Goal: Information Seeking & Learning: Learn about a topic

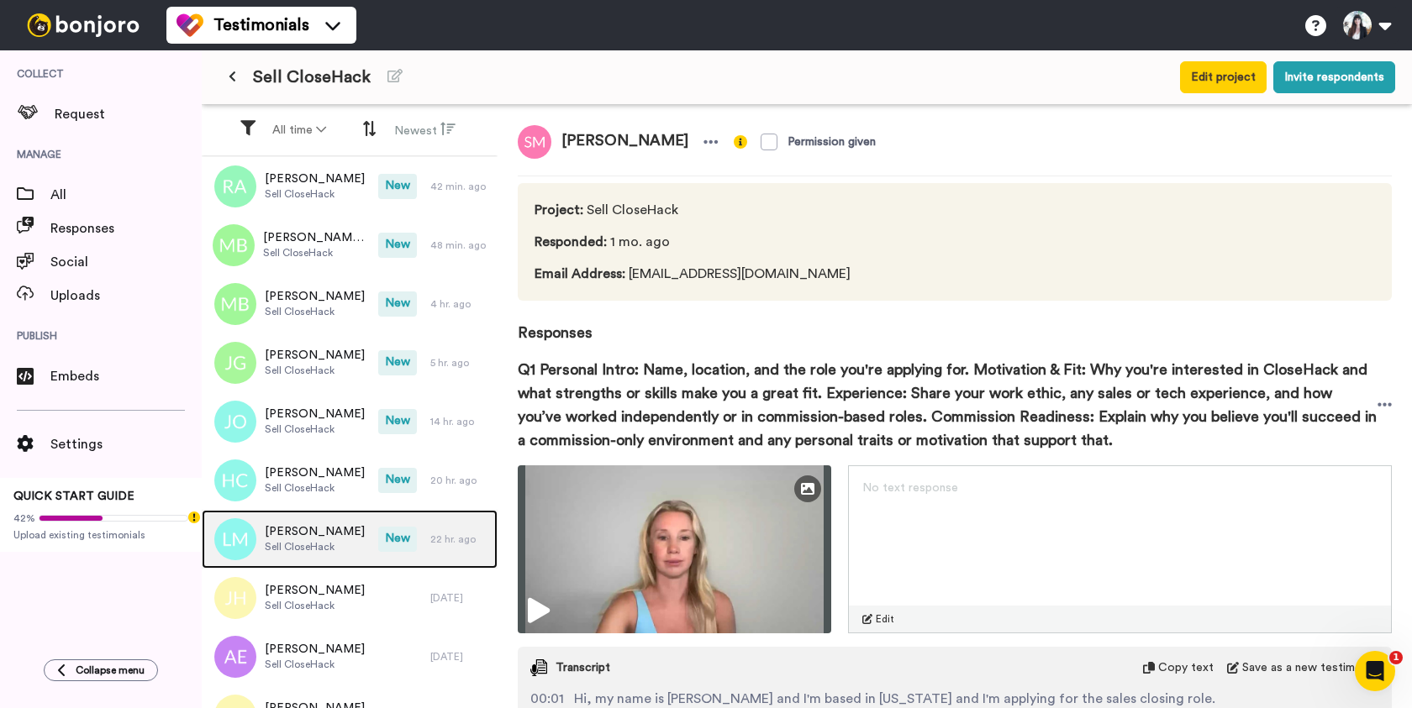
click at [322, 544] on span "Sell CloseHack" at bounding box center [315, 546] width 100 height 13
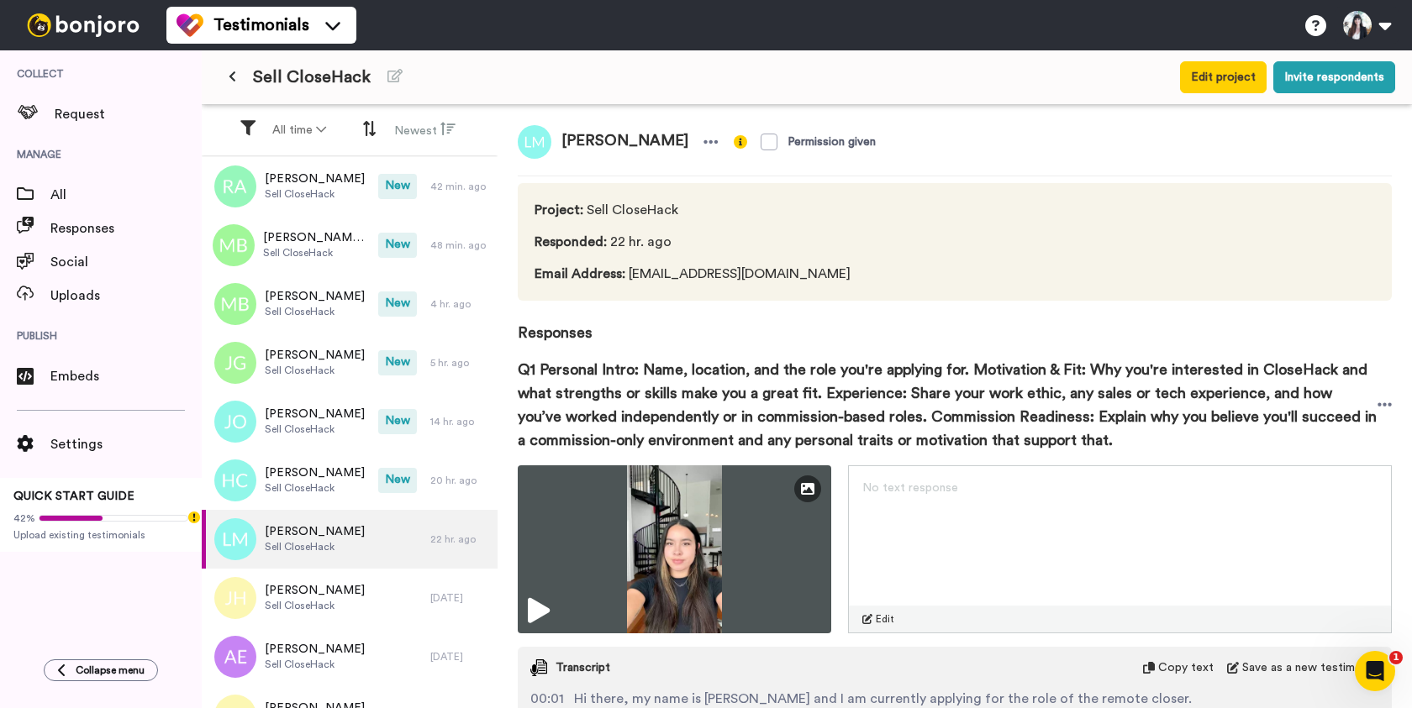
click at [628, 145] on span "[PERSON_NAME]" at bounding box center [624, 142] width 147 height 34
copy div "[PERSON_NAME]"
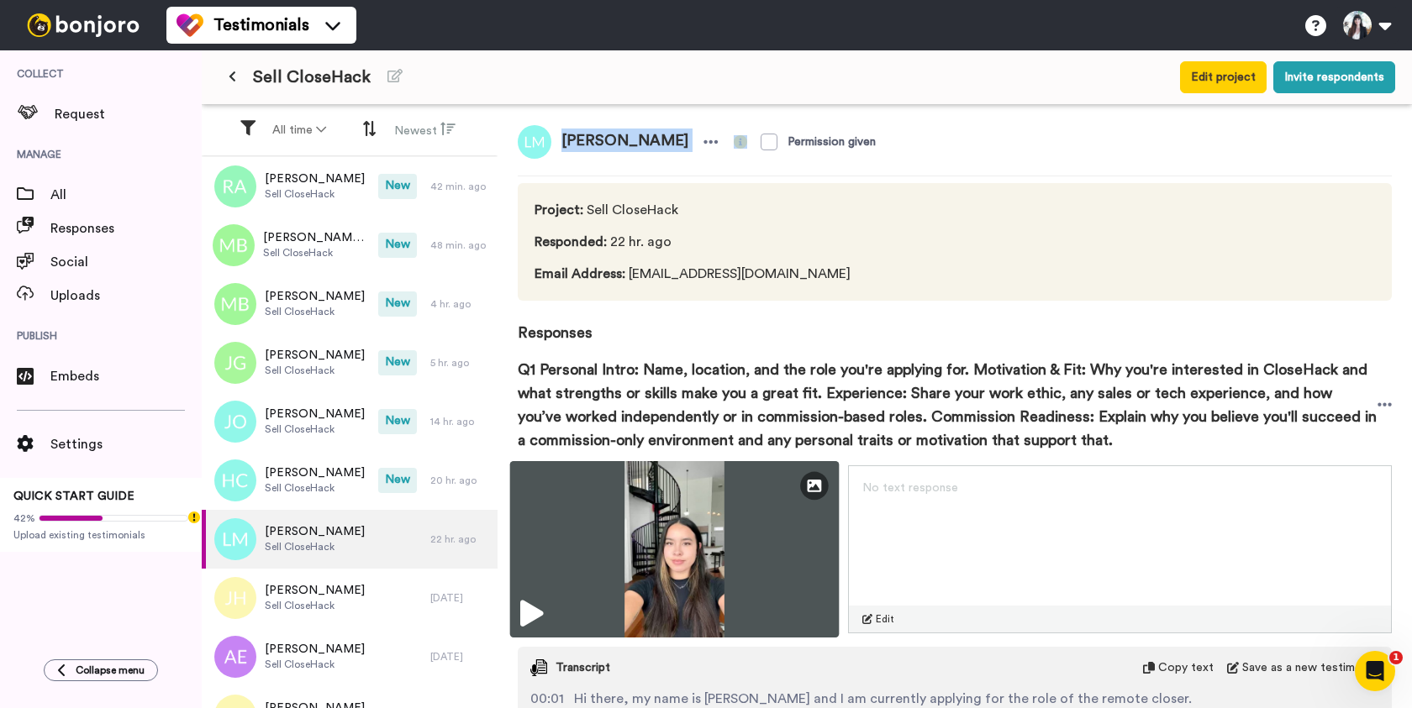
click at [658, 516] on img at bounding box center [674, 549] width 329 height 176
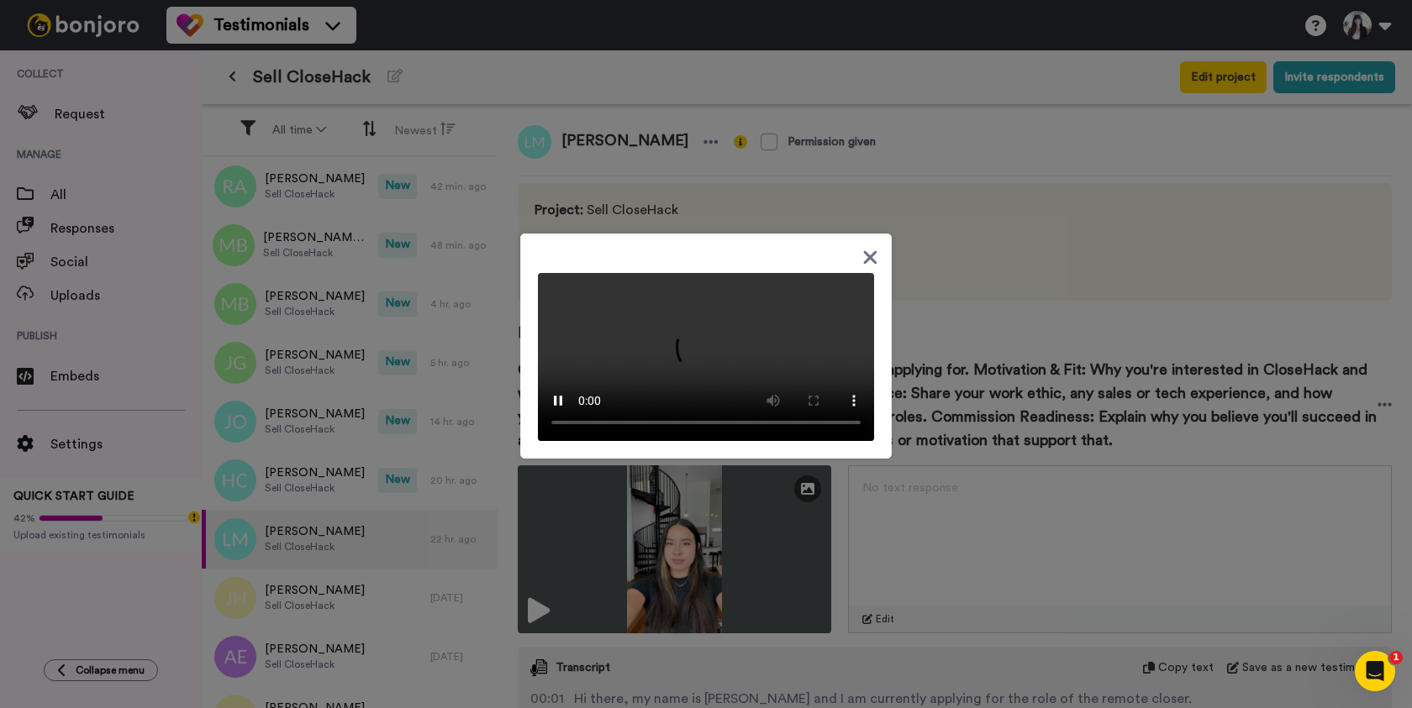
click at [870, 250] on icon at bounding box center [870, 256] width 13 height 13
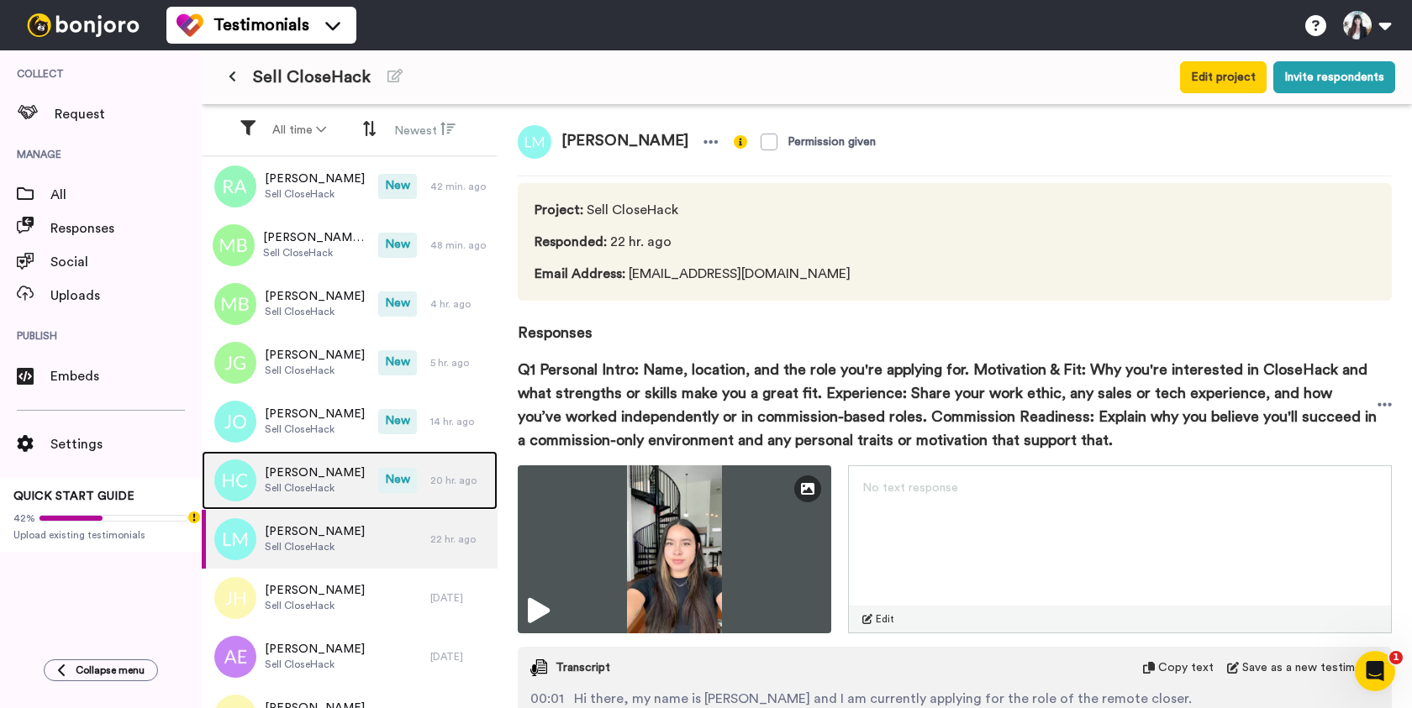
click at [324, 473] on span "[PERSON_NAME]" at bounding box center [315, 473] width 100 height 17
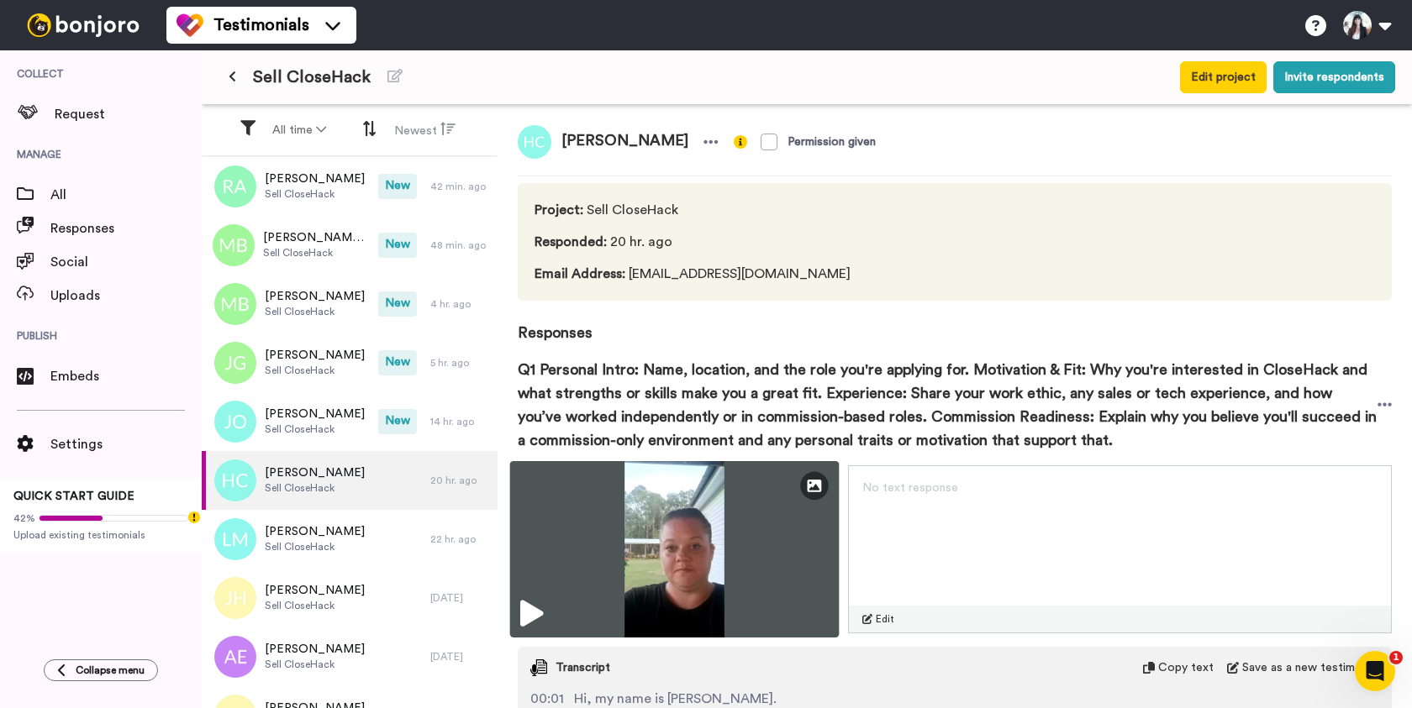
click at [667, 557] on img at bounding box center [674, 549] width 329 height 176
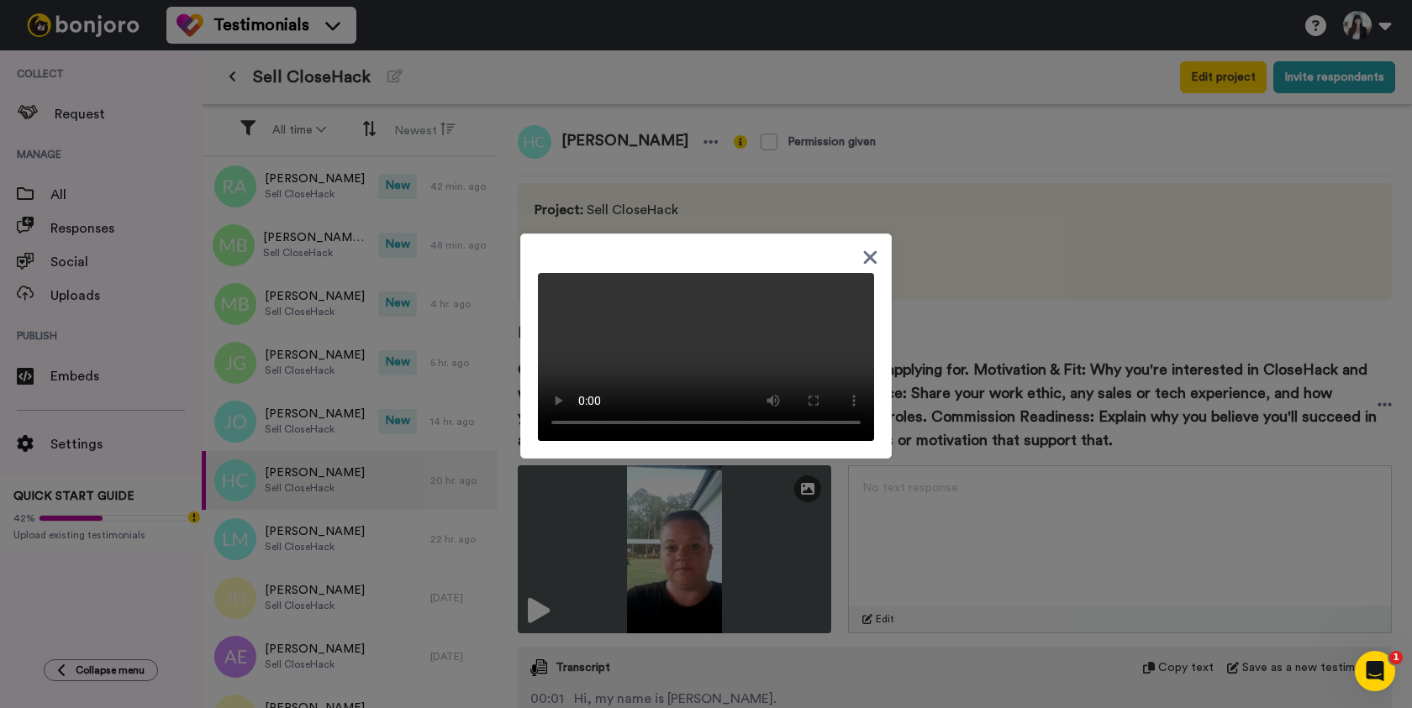
click at [869, 250] on icon at bounding box center [870, 256] width 13 height 13
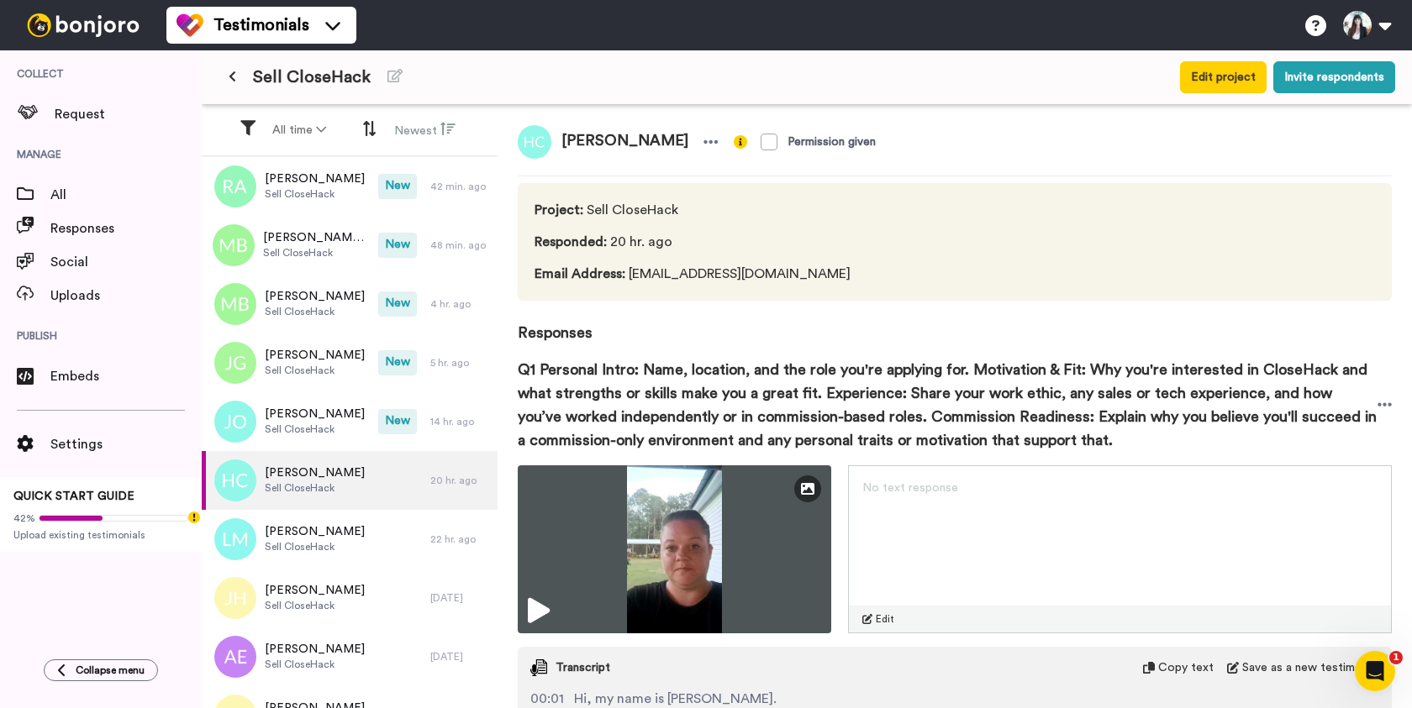
click at [586, 140] on span "[PERSON_NAME]" at bounding box center [624, 142] width 147 height 34
copy div "[PERSON_NAME]"
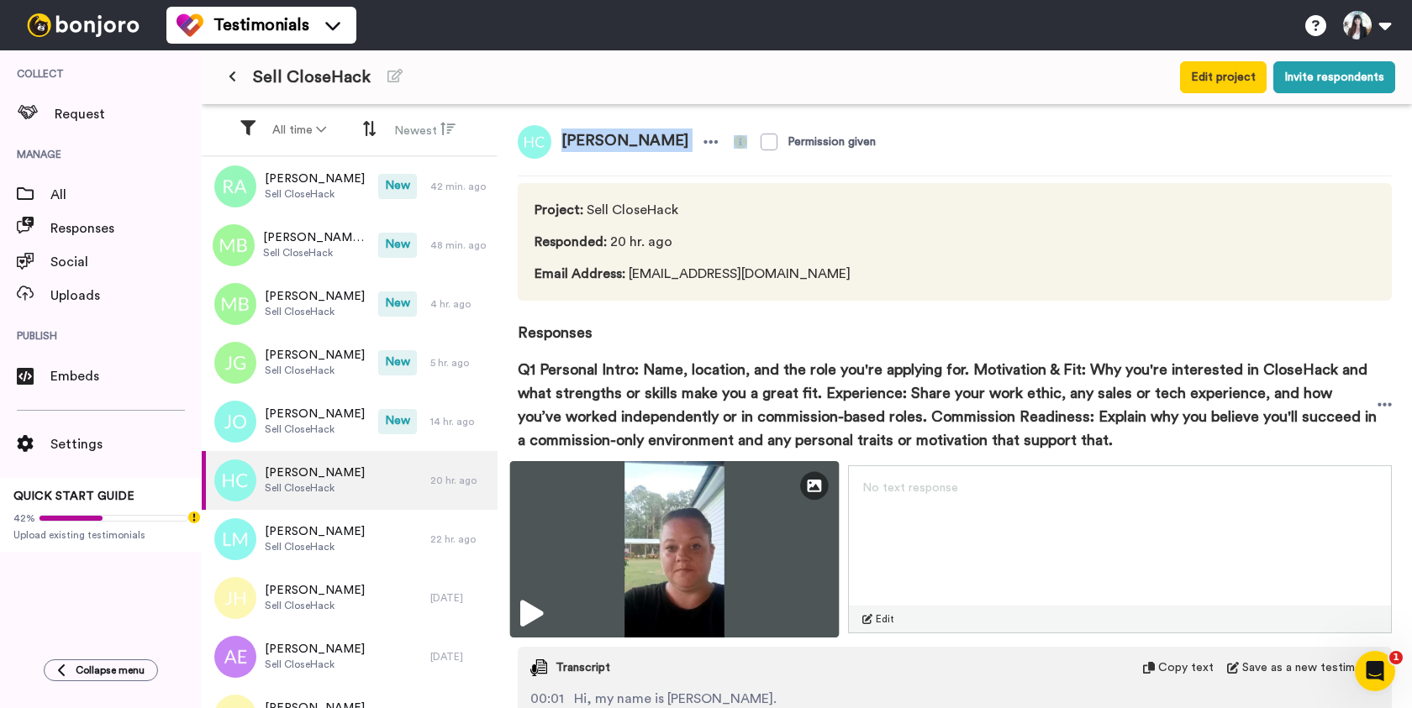
click at [673, 533] on img at bounding box center [674, 549] width 329 height 176
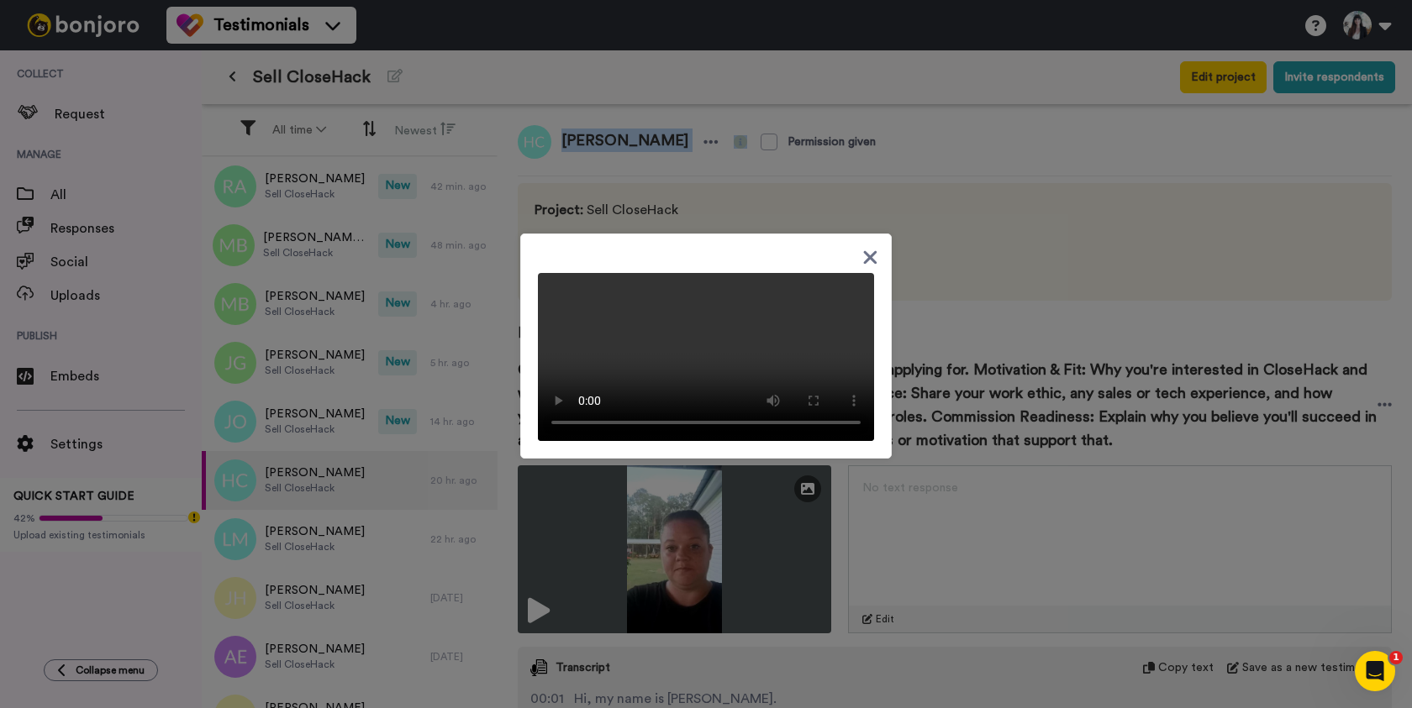
click at [690, 302] on video at bounding box center [706, 357] width 336 height 168
click at [871, 250] on icon at bounding box center [870, 256] width 13 height 13
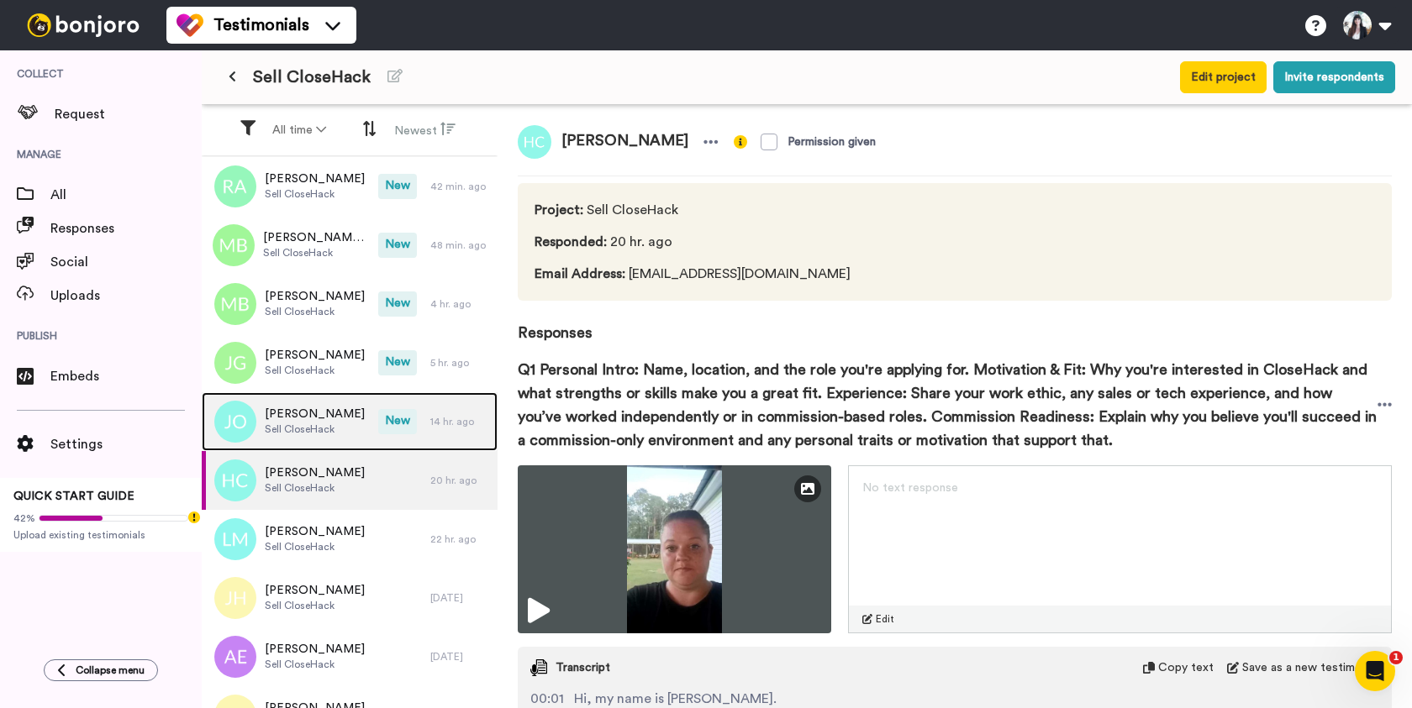
click at [340, 413] on div "[PERSON_NAME] CloseHack" at bounding box center [290, 421] width 176 height 59
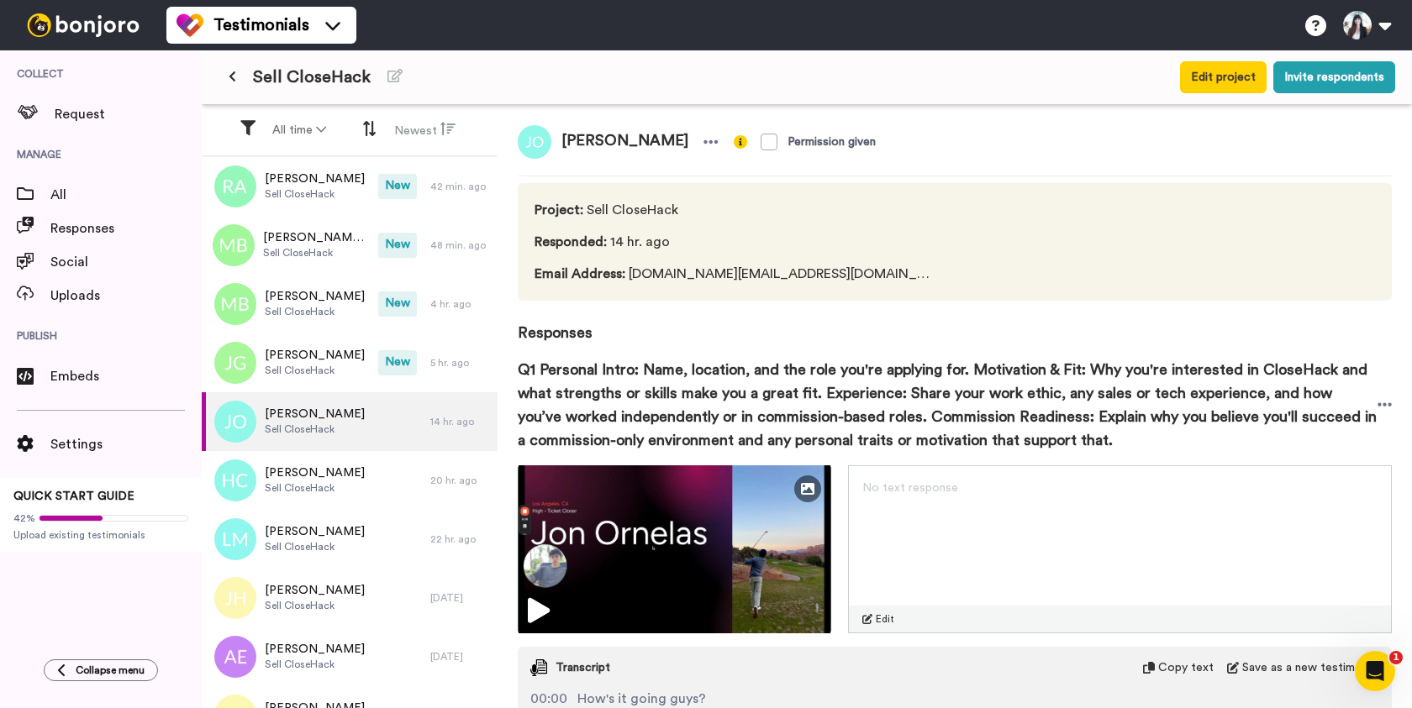
click at [618, 143] on span "[PERSON_NAME]" at bounding box center [624, 142] width 147 height 34
copy div "[PERSON_NAME]"
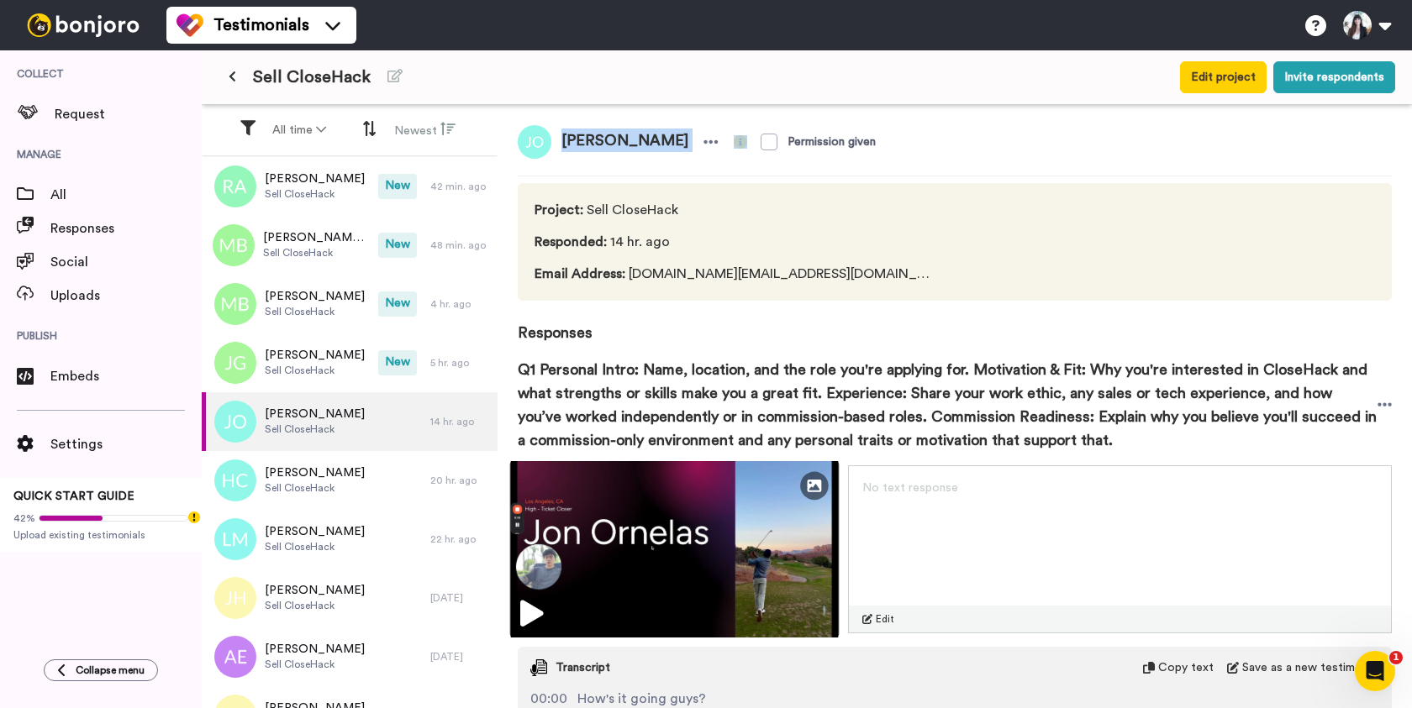
click at [660, 536] on img at bounding box center [674, 549] width 329 height 176
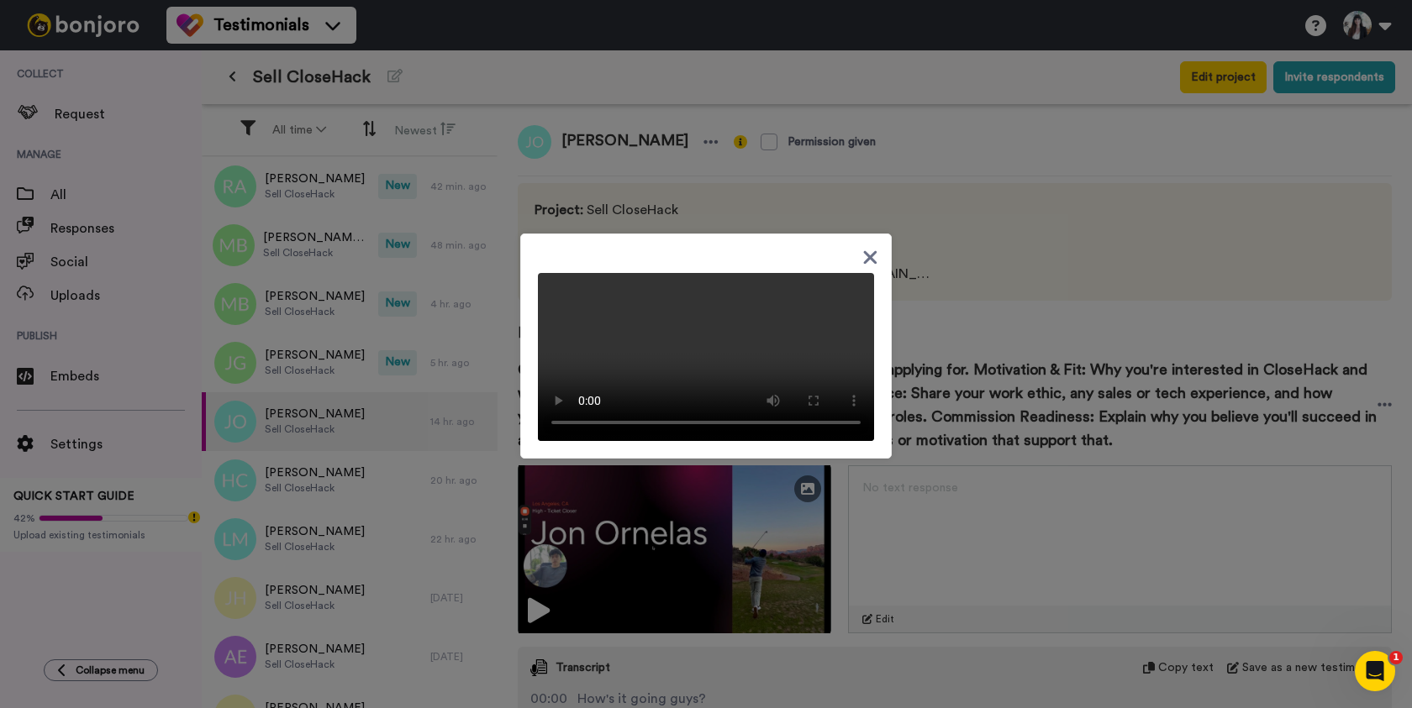
click at [871, 250] on icon at bounding box center [870, 256] width 13 height 13
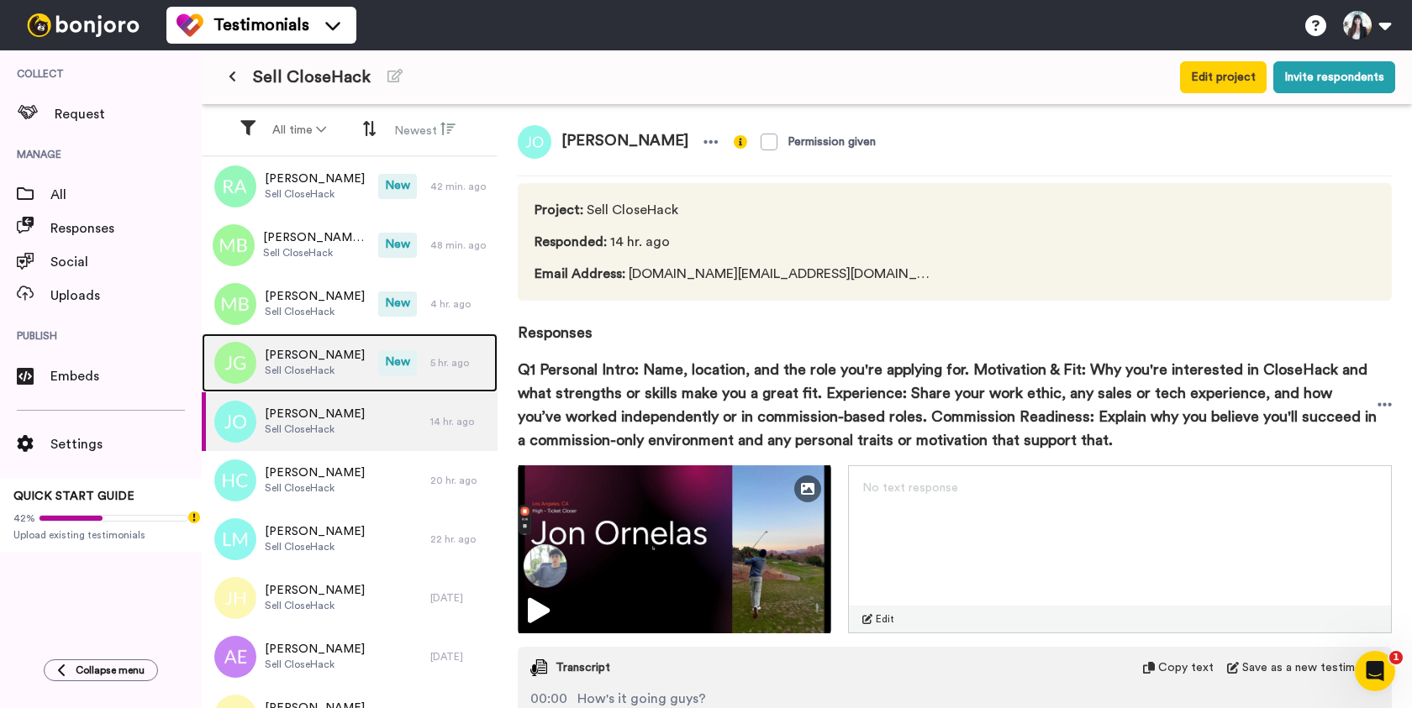
click at [329, 347] on span "[PERSON_NAME]" at bounding box center [315, 355] width 100 height 17
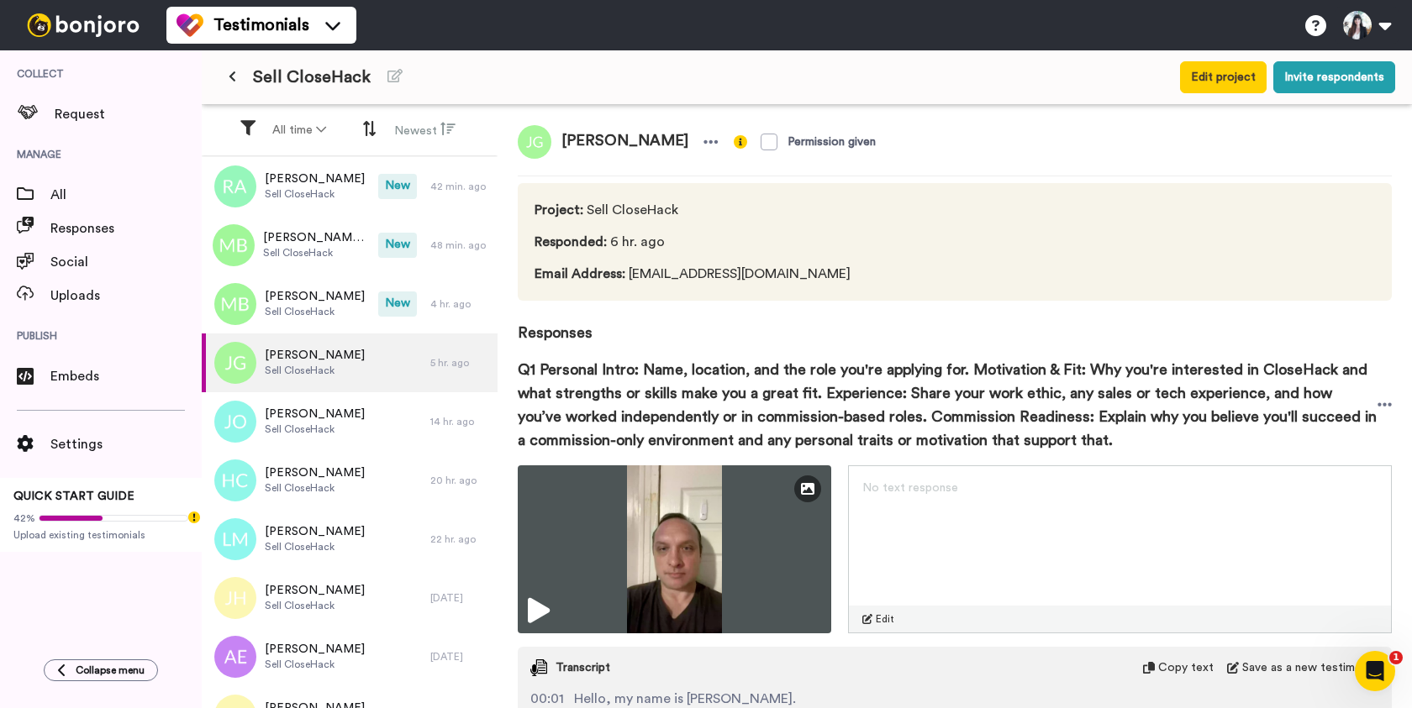
click at [595, 144] on span "[PERSON_NAME]" at bounding box center [624, 142] width 147 height 34
copy div "[PERSON_NAME]"
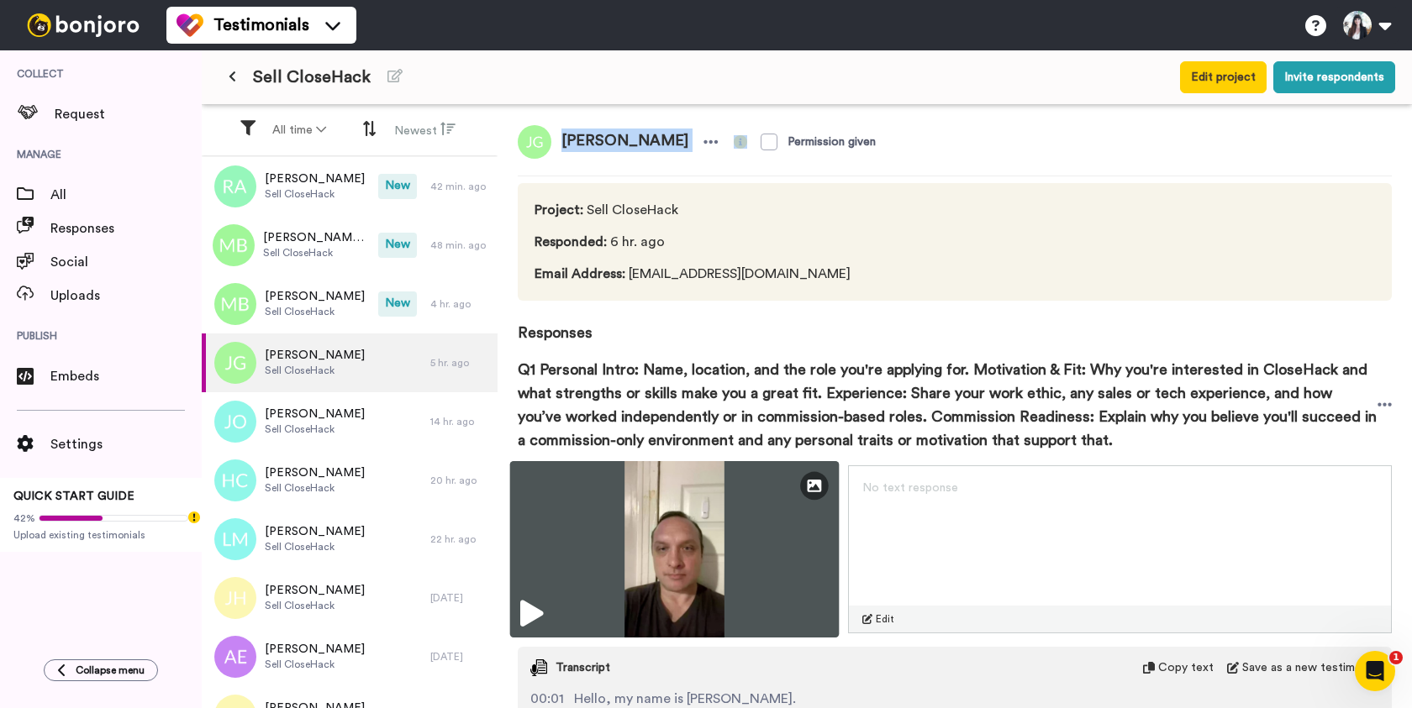
click at [638, 529] on img at bounding box center [674, 549] width 329 height 176
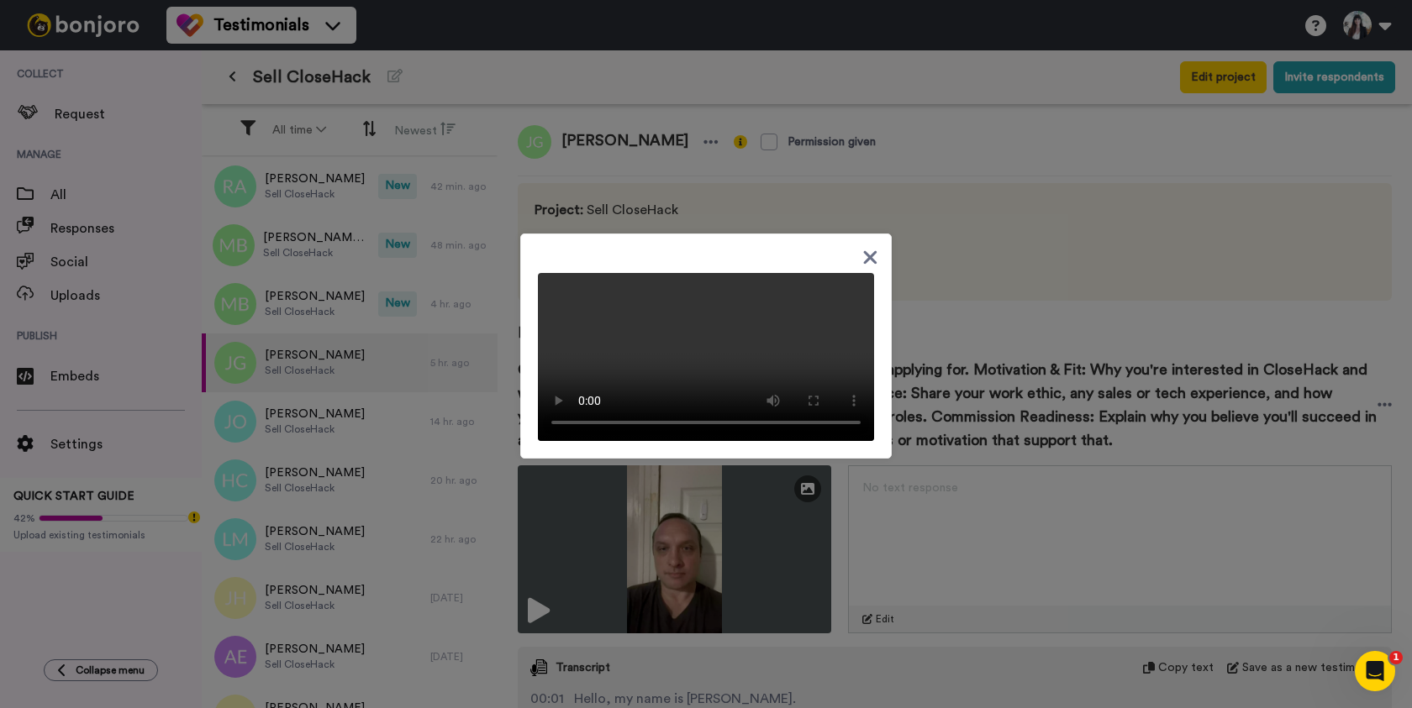
click at [865, 250] on icon at bounding box center [870, 256] width 13 height 13
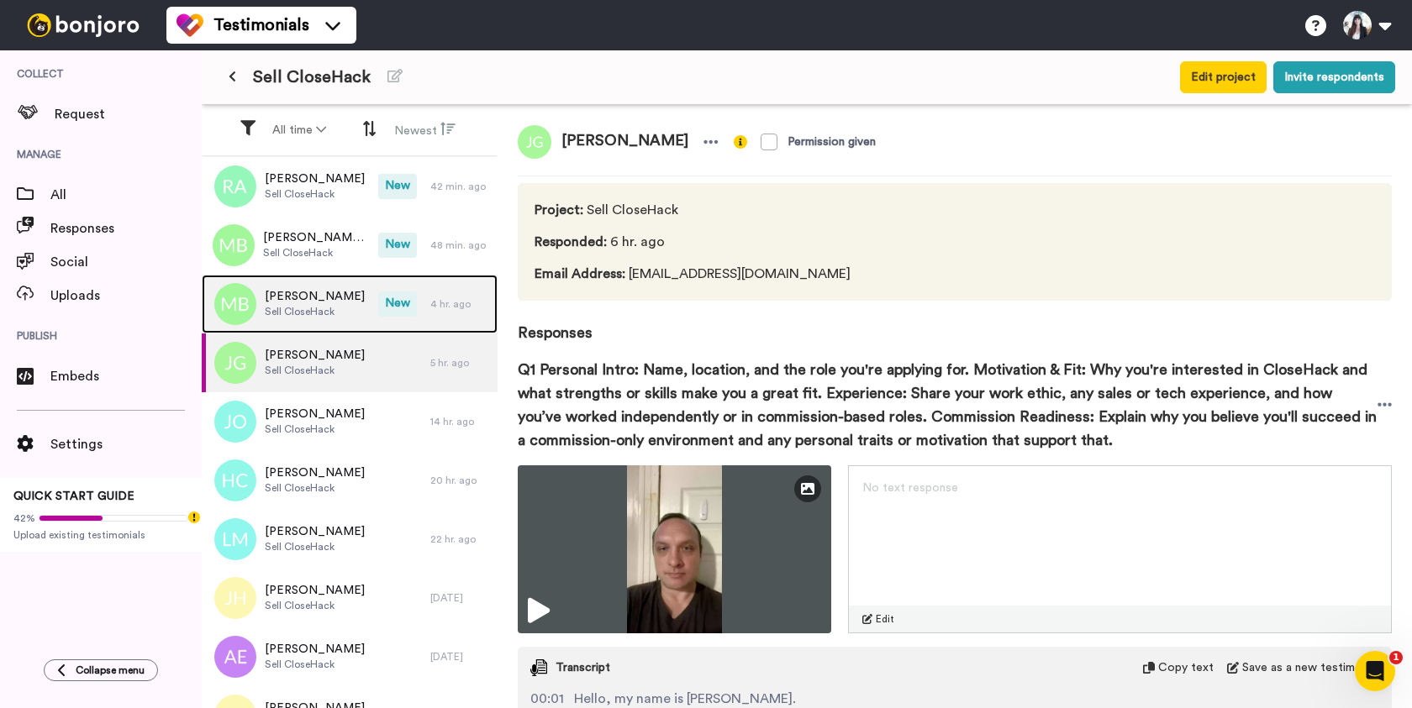
click at [327, 311] on span "Sell CloseHack" at bounding box center [315, 311] width 100 height 13
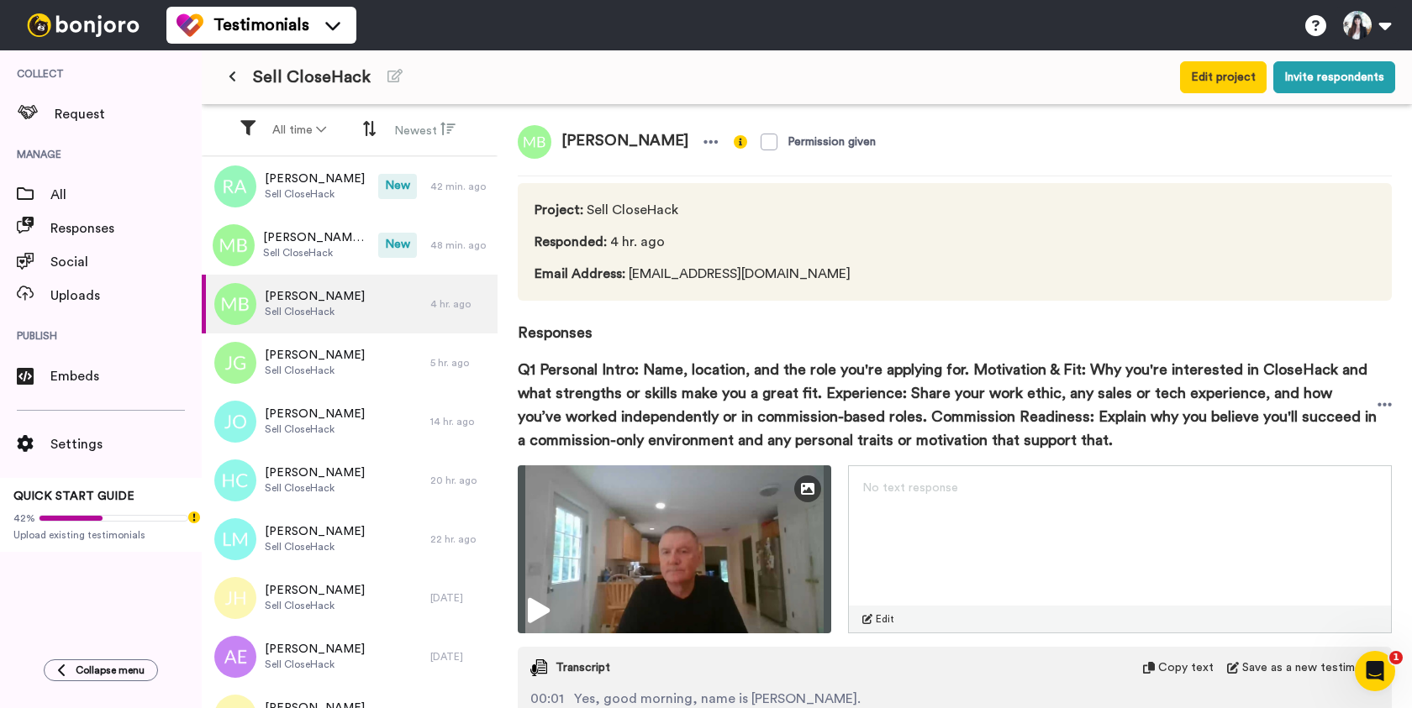
click at [593, 141] on span "[PERSON_NAME]" at bounding box center [624, 142] width 147 height 34
copy div "[PERSON_NAME]"
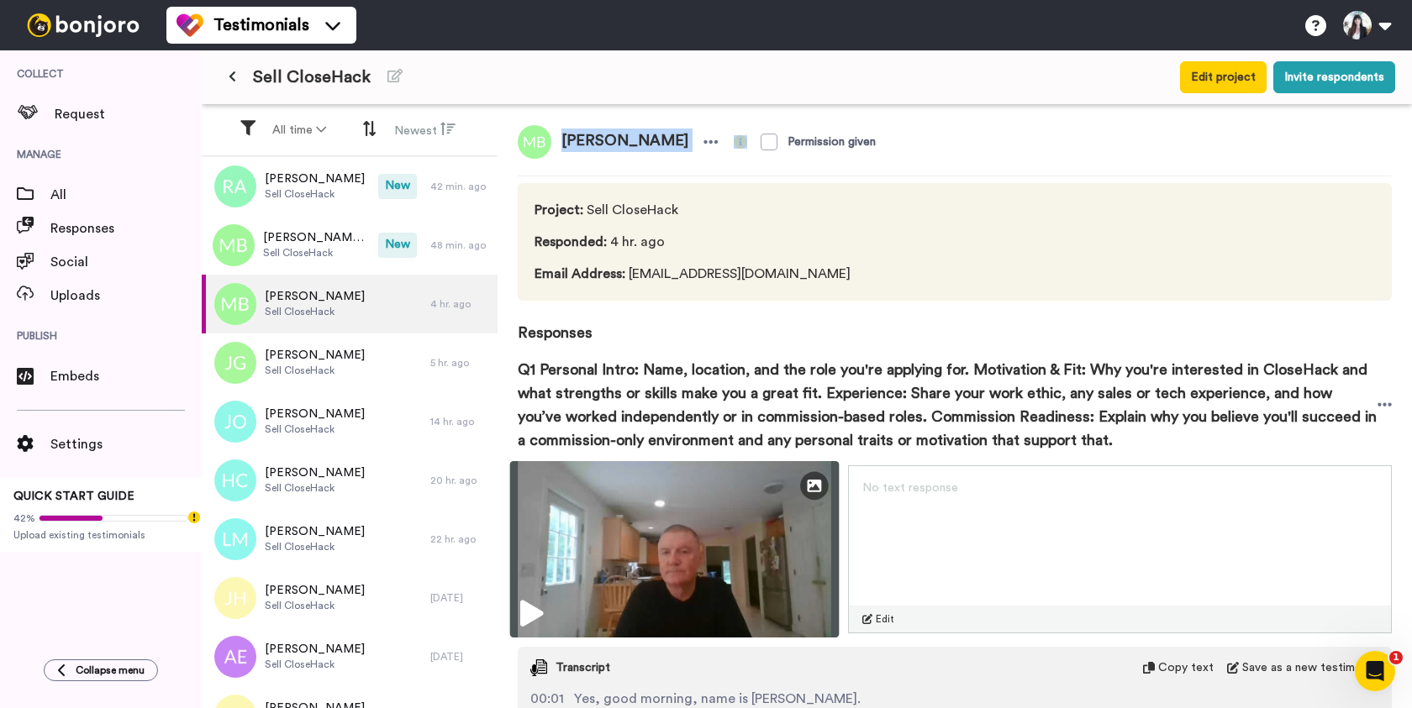
click at [671, 552] on img at bounding box center [674, 549] width 329 height 176
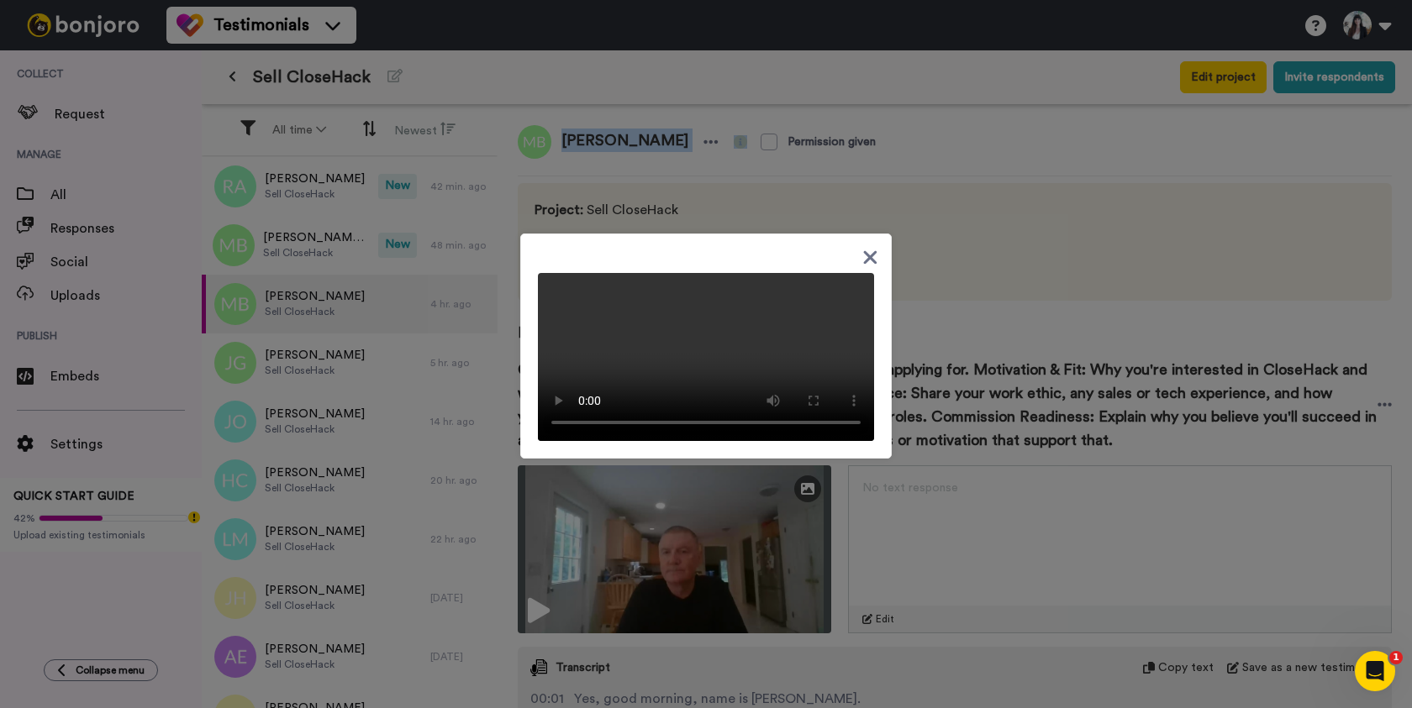
click at [684, 322] on video at bounding box center [706, 357] width 336 height 168
click at [877, 247] on icon at bounding box center [870, 257] width 16 height 21
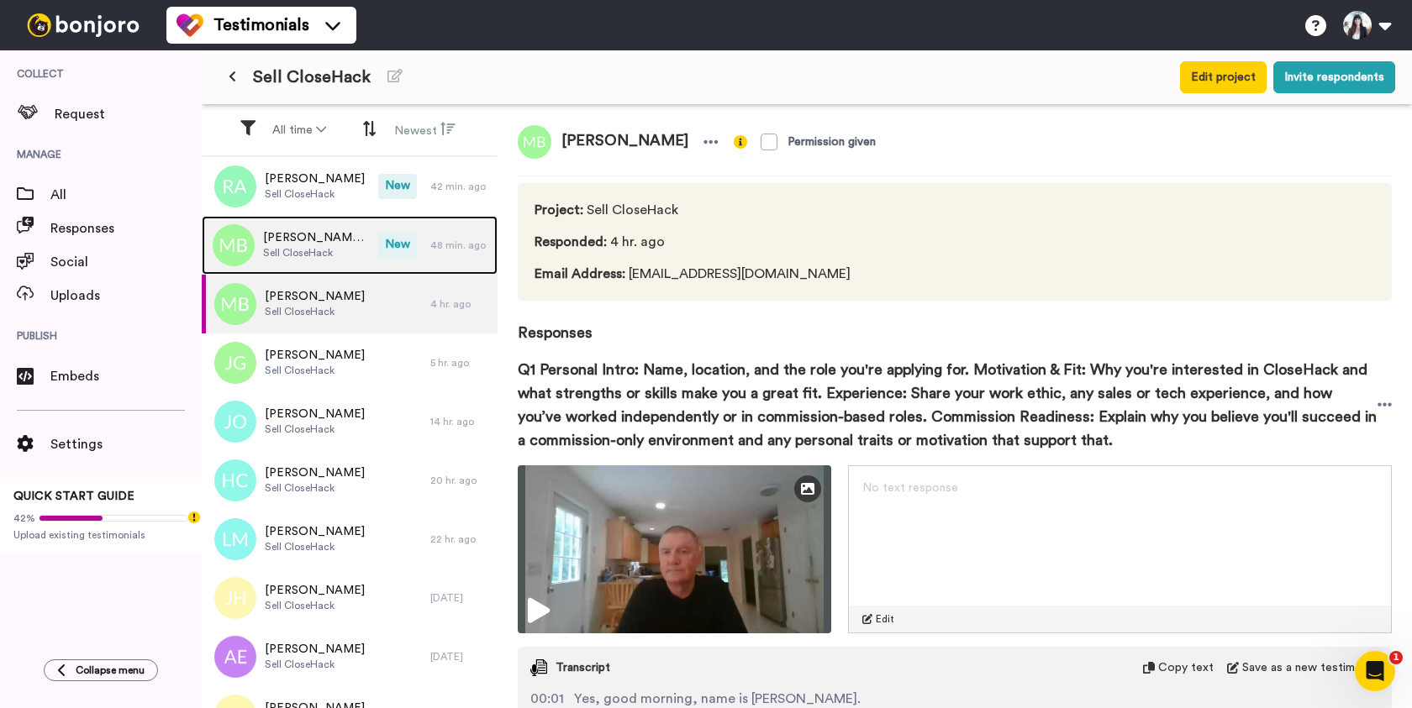
click at [334, 250] on span "Sell CloseHack" at bounding box center [316, 252] width 107 height 13
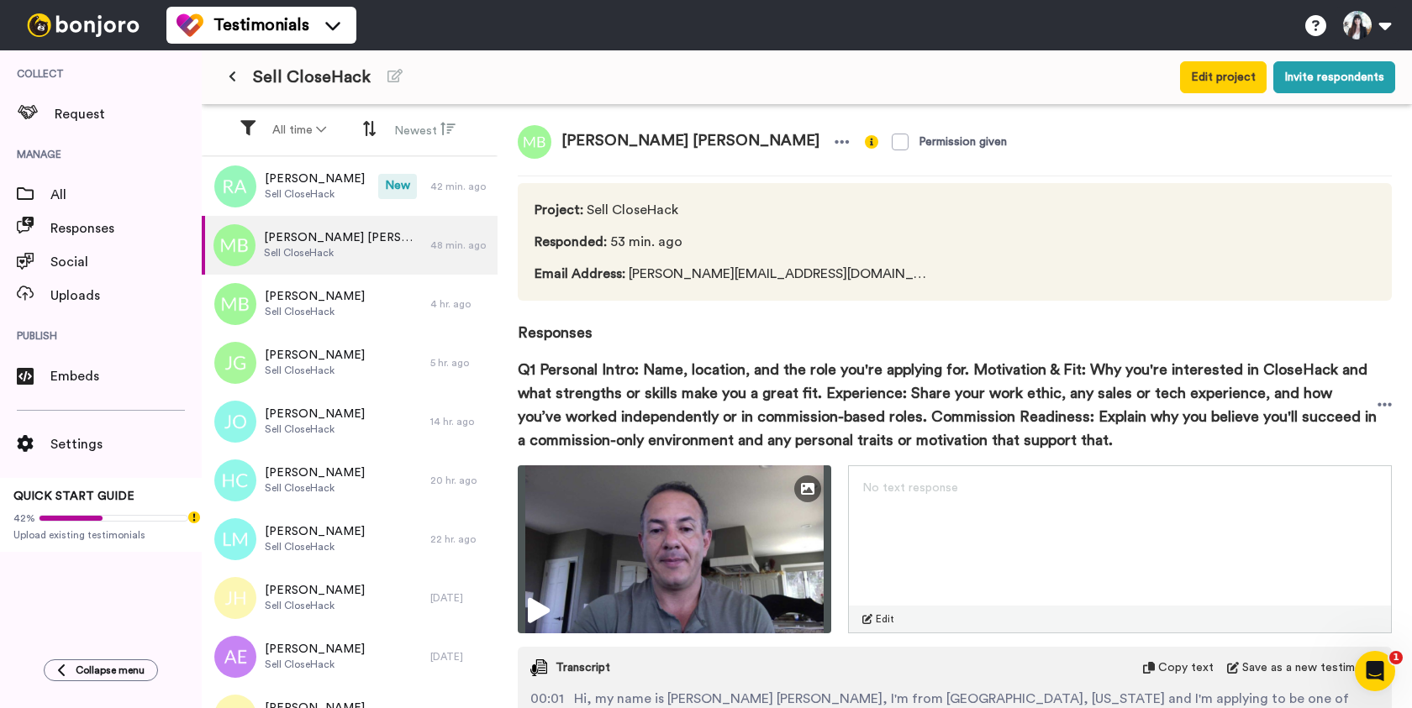
click at [600, 139] on span "[PERSON_NAME] [PERSON_NAME]" at bounding box center [690, 142] width 278 height 34
copy div "[PERSON_NAME] [PERSON_NAME]"
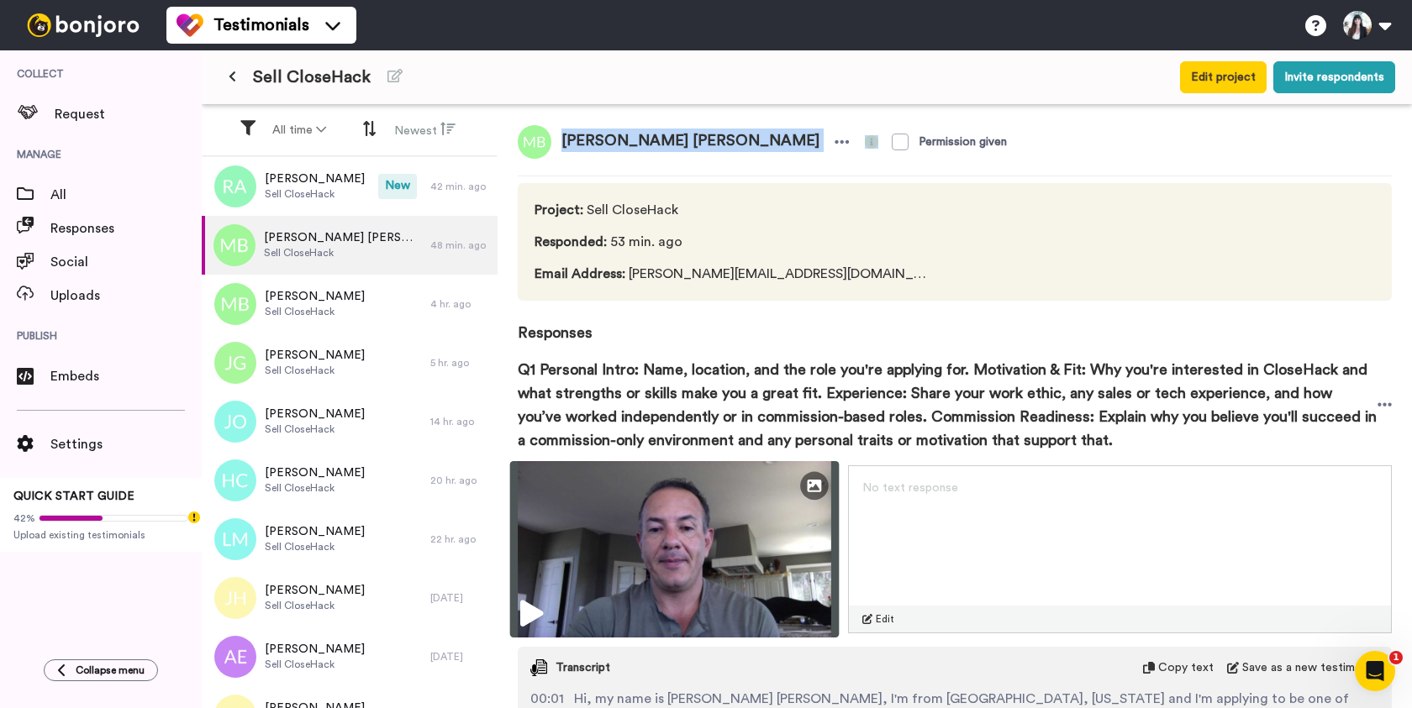
click at [666, 537] on img at bounding box center [674, 549] width 329 height 176
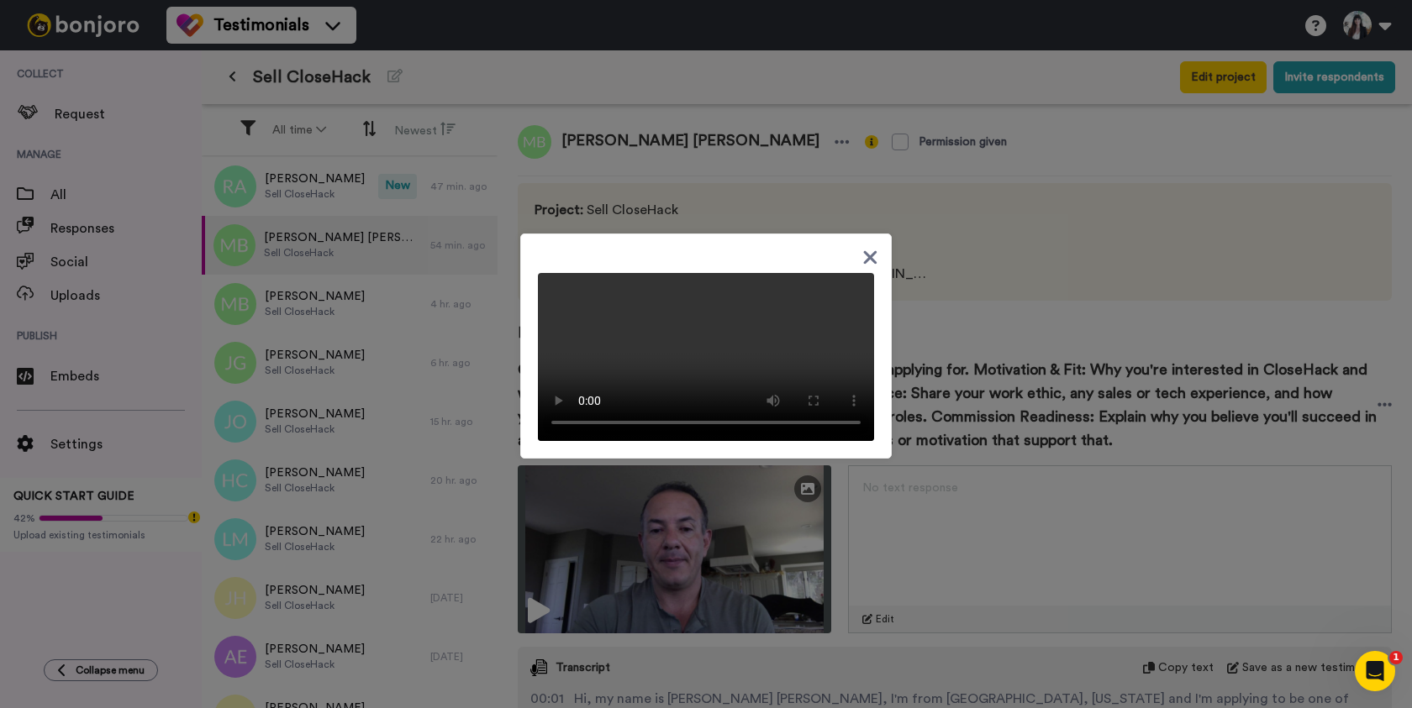
click at [871, 247] on icon at bounding box center [870, 257] width 16 height 21
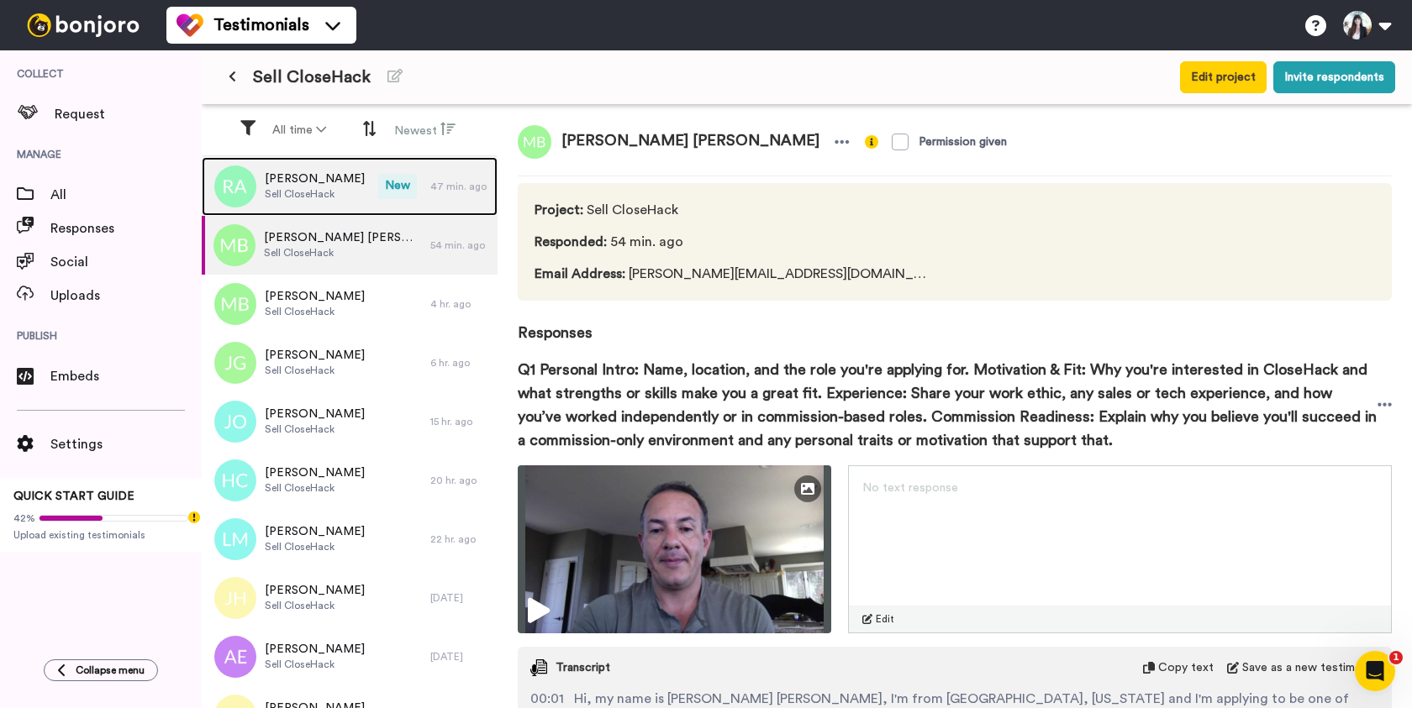
click at [339, 192] on span "Sell CloseHack" at bounding box center [315, 193] width 100 height 13
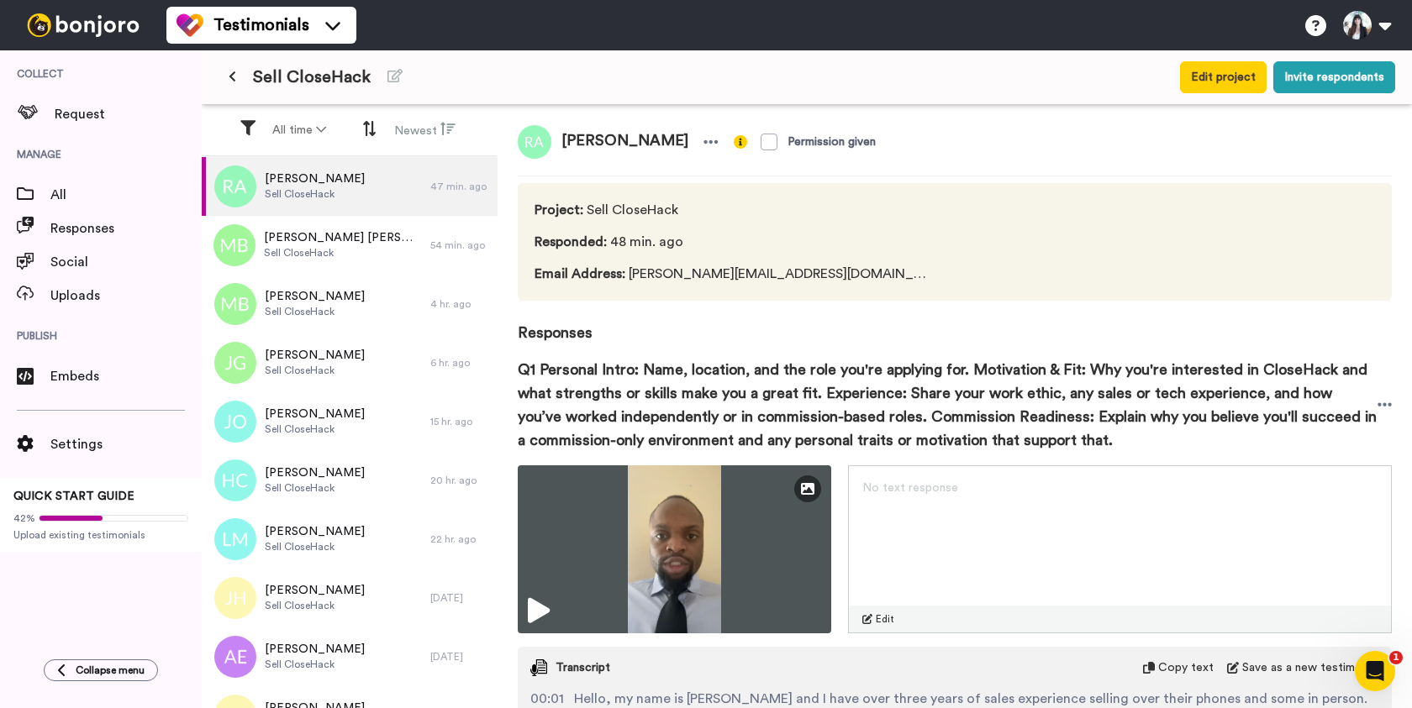
click at [633, 141] on span "[PERSON_NAME]" at bounding box center [624, 142] width 147 height 34
copy div "[PERSON_NAME]"
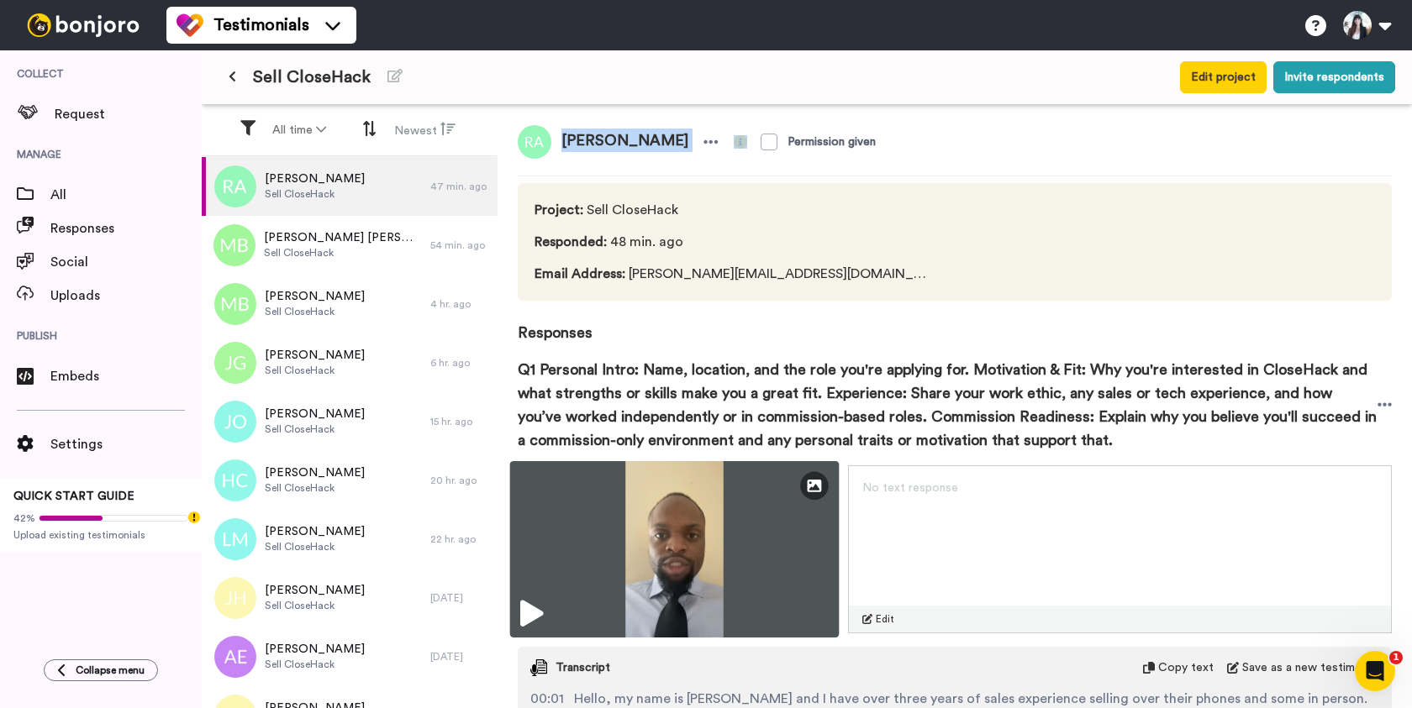
click at [701, 563] on img at bounding box center [674, 549] width 329 height 176
